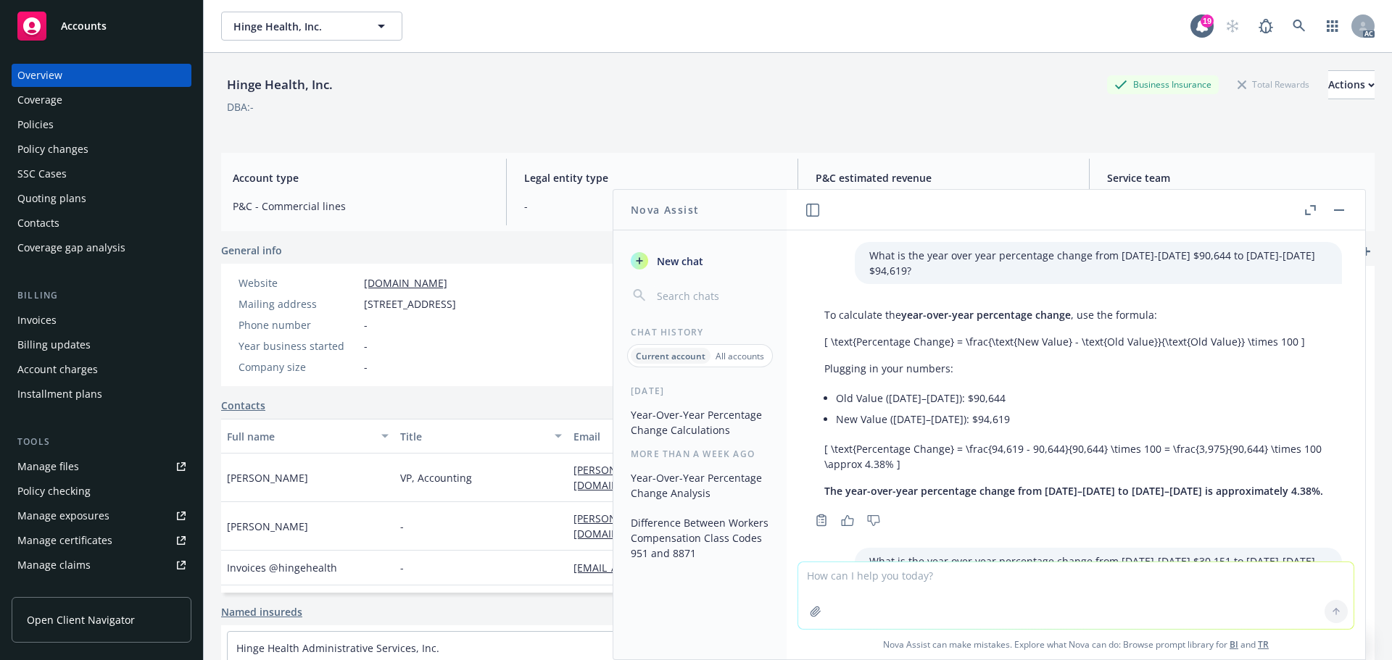
scroll to position [570, 0]
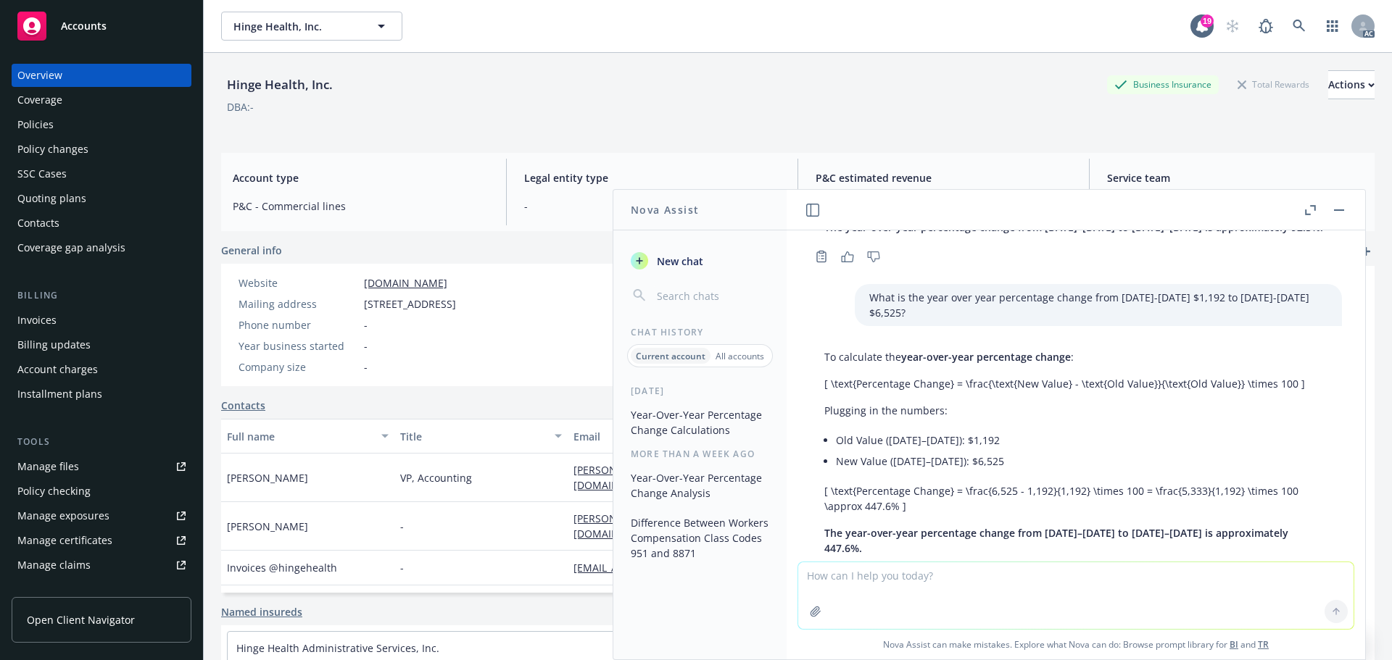
click at [1335, 211] on button "button" at bounding box center [1338, 210] width 17 height 17
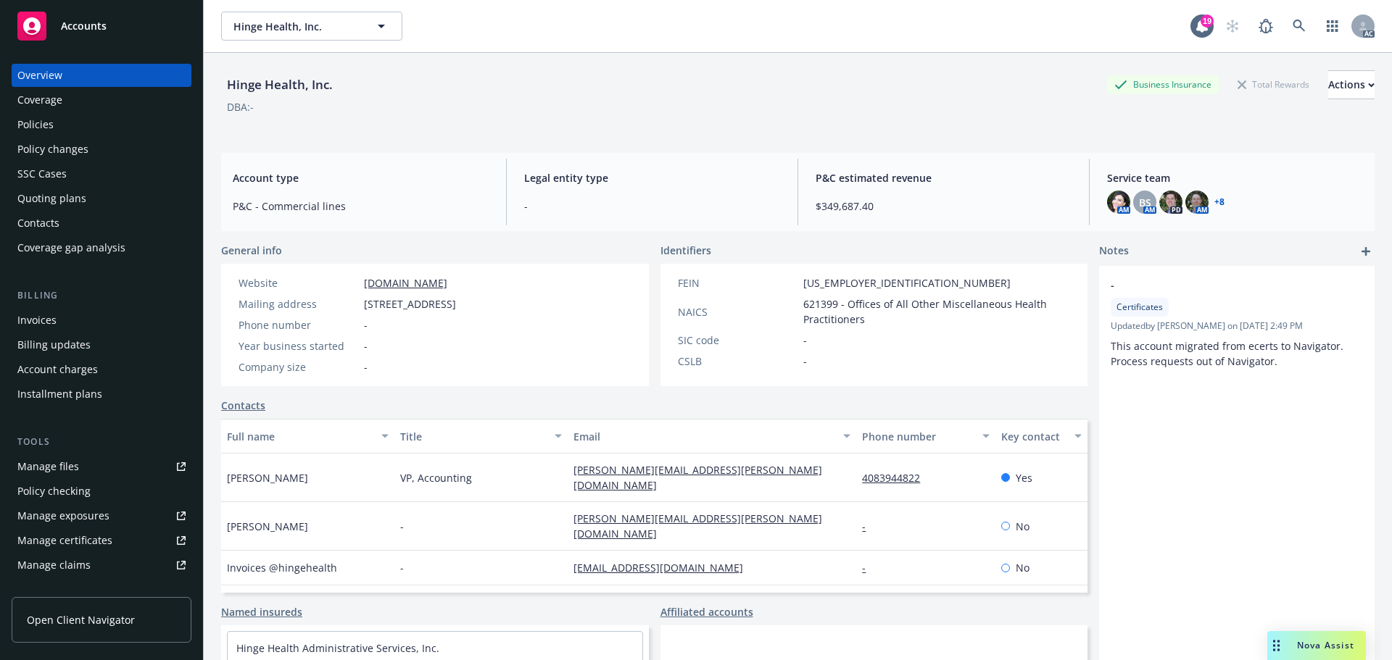
drag, startPoint x: 1327, startPoint y: 649, endPoint x: 1246, endPoint y: 642, distance: 81.5
click at [1326, 648] on span "Nova Assist" at bounding box center [1325, 645] width 57 height 12
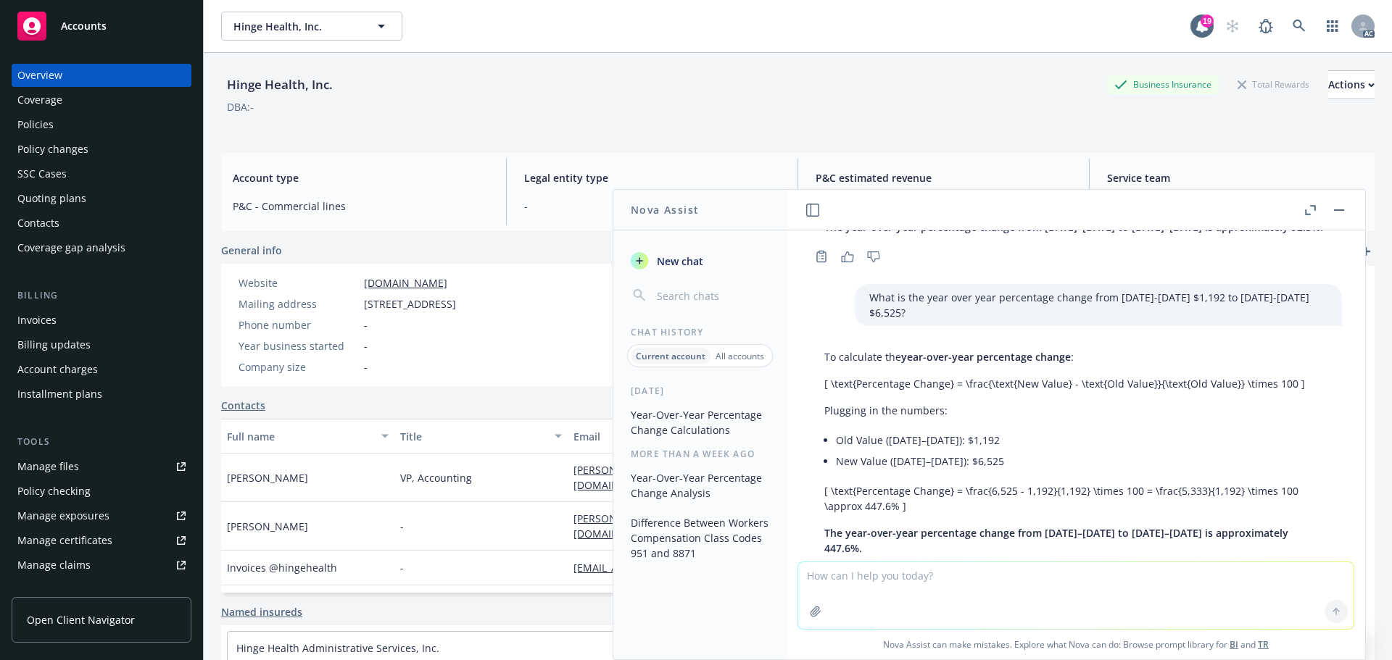
click at [871, 582] on textarea at bounding box center [1075, 596] width 555 height 67
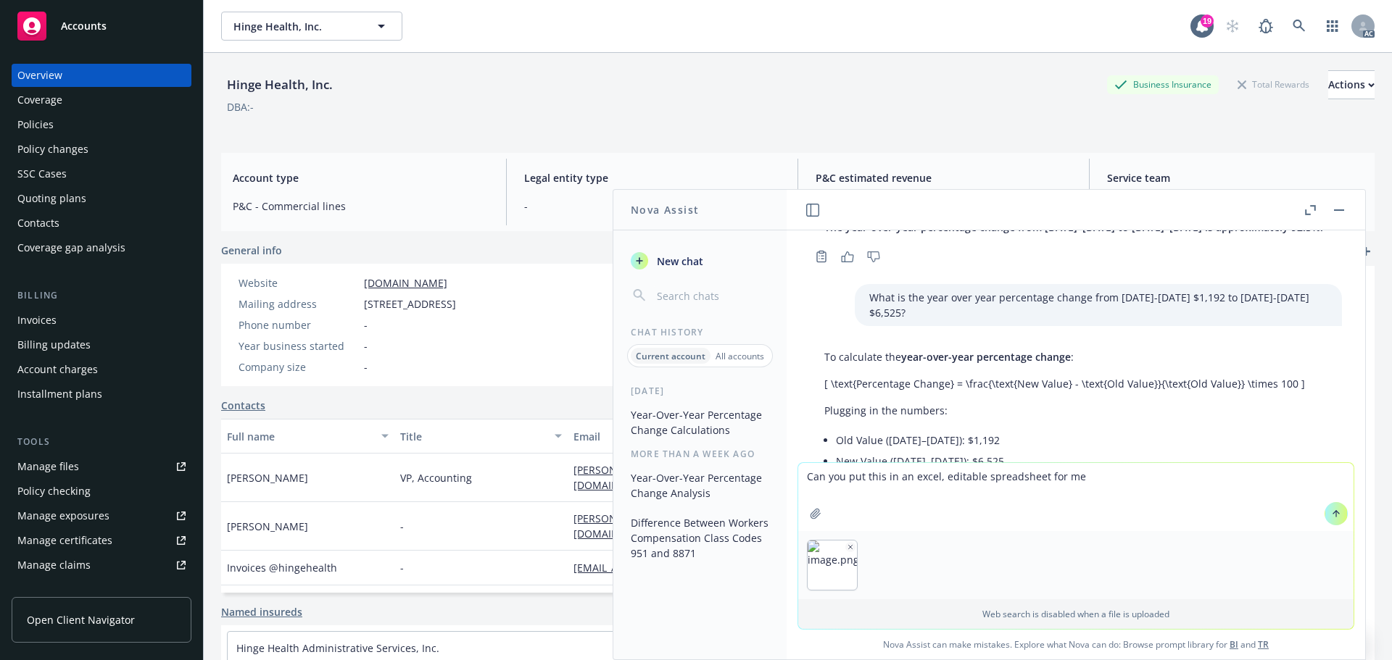
type textarea "Can you put this in an excel, editable spreadsheet for me"
click at [1331, 514] on icon at bounding box center [1336, 514] width 10 height 10
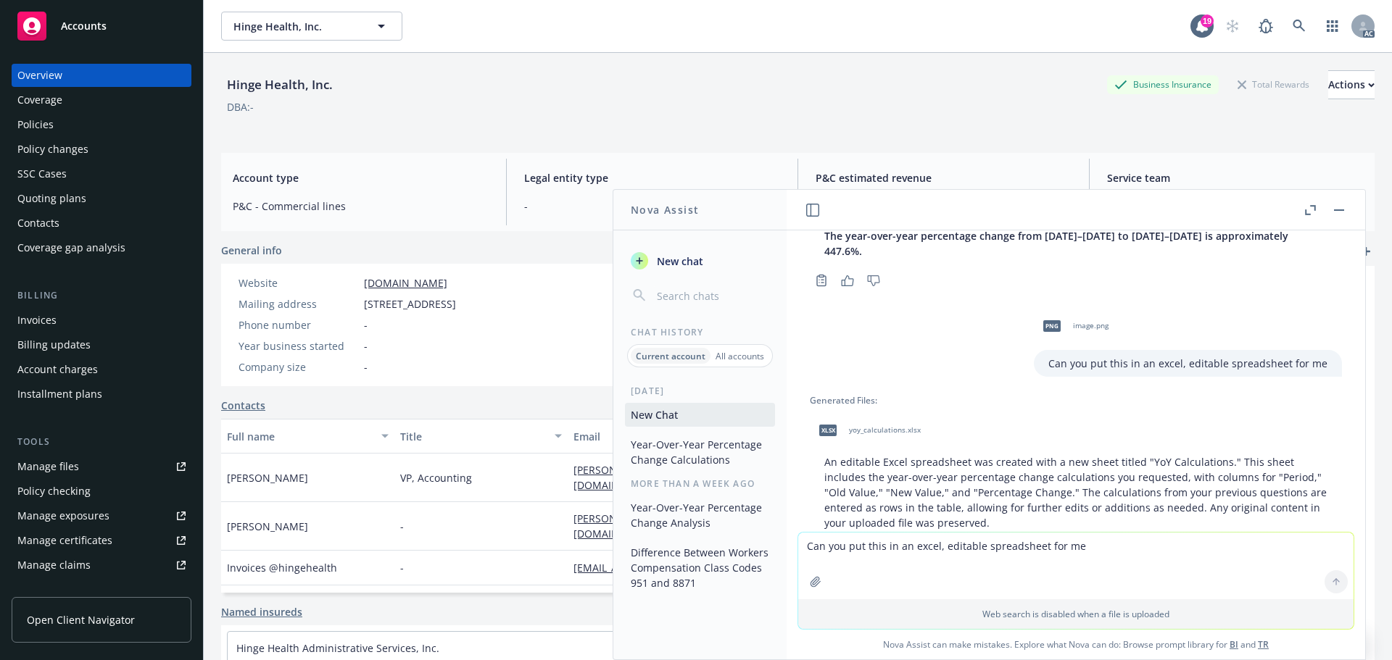
scroll to position [871, 0]
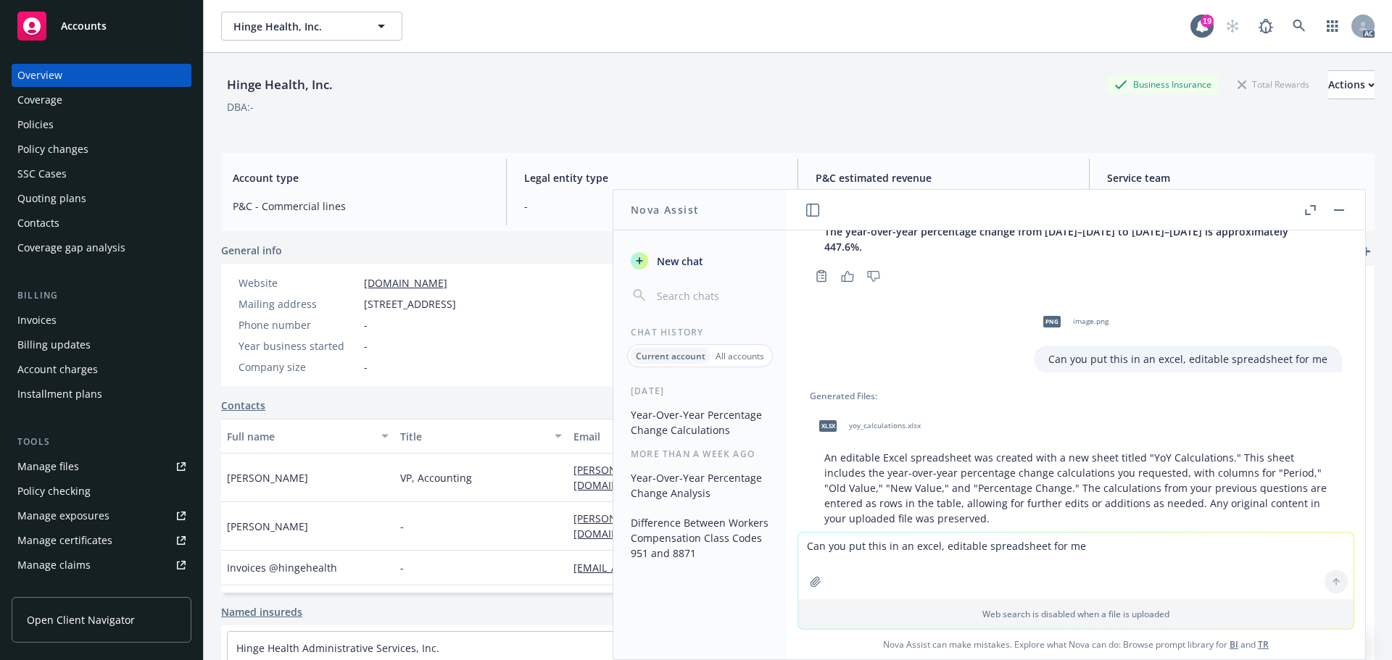
click at [831, 421] on span "xlsx" at bounding box center [827, 426] width 17 height 11
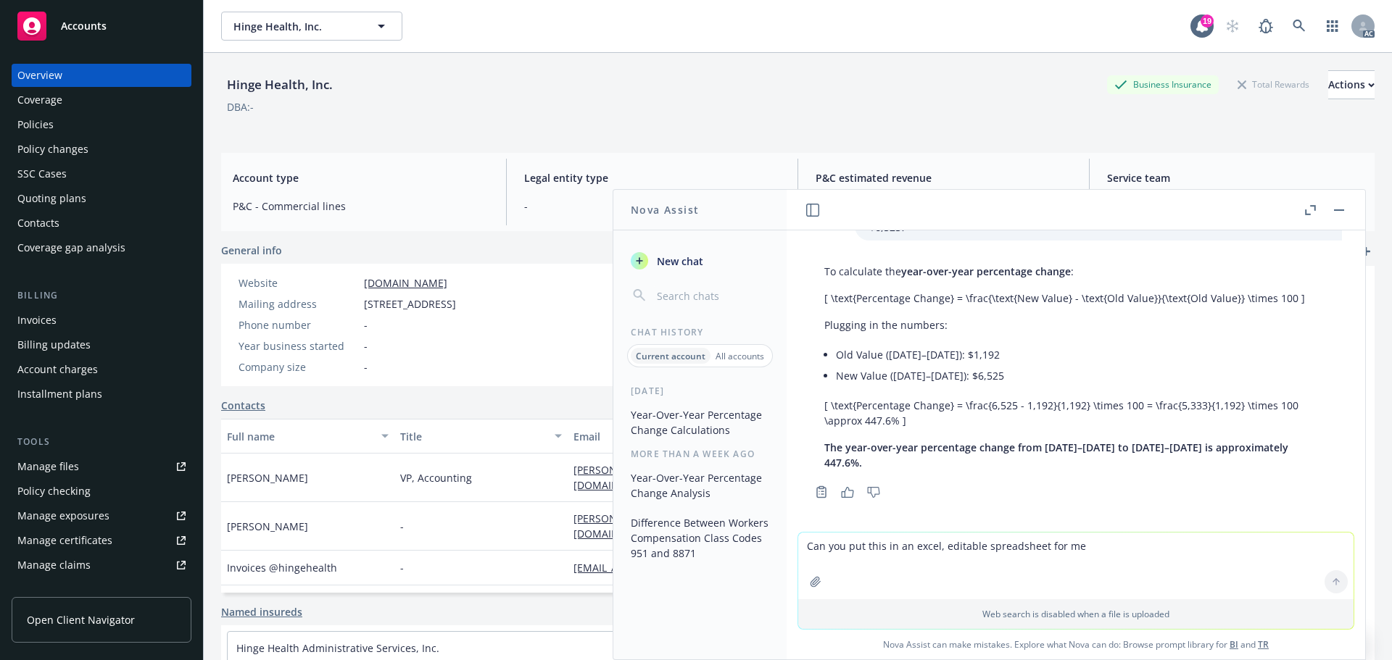
scroll to position [509, 0]
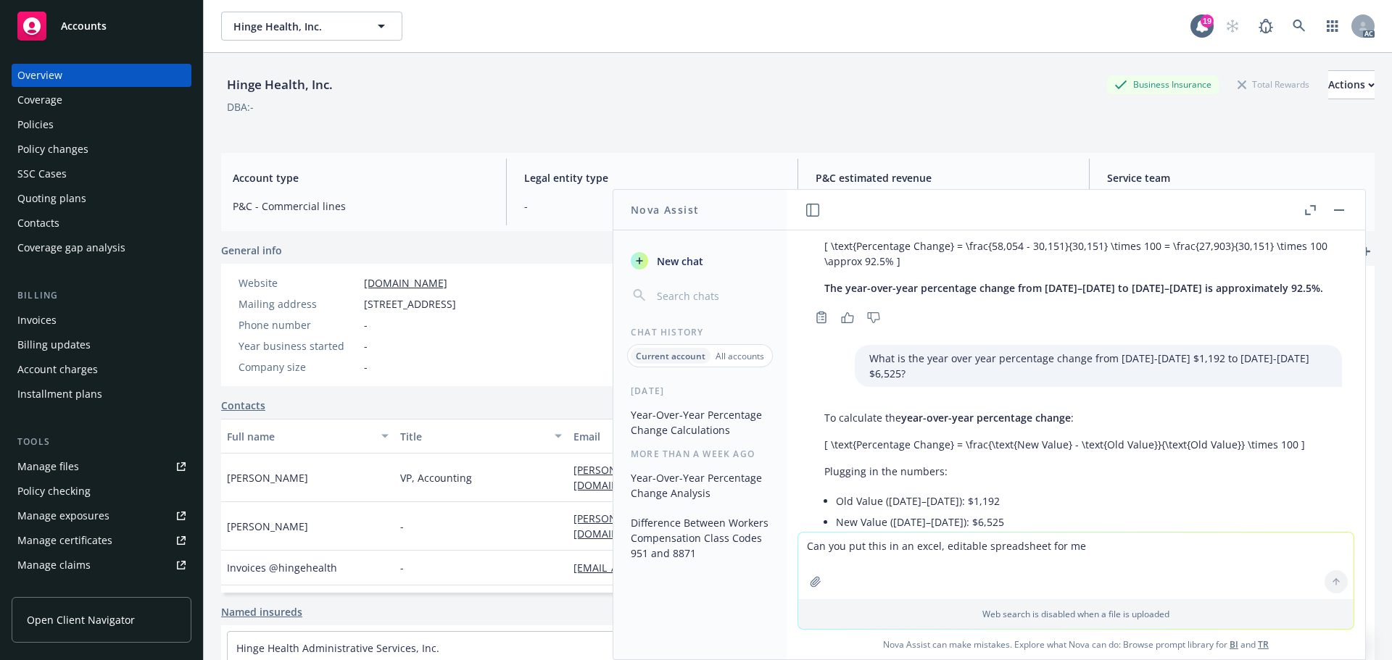
click at [1335, 208] on button "button" at bounding box center [1338, 210] width 17 height 17
